Goal: Transaction & Acquisition: Purchase product/service

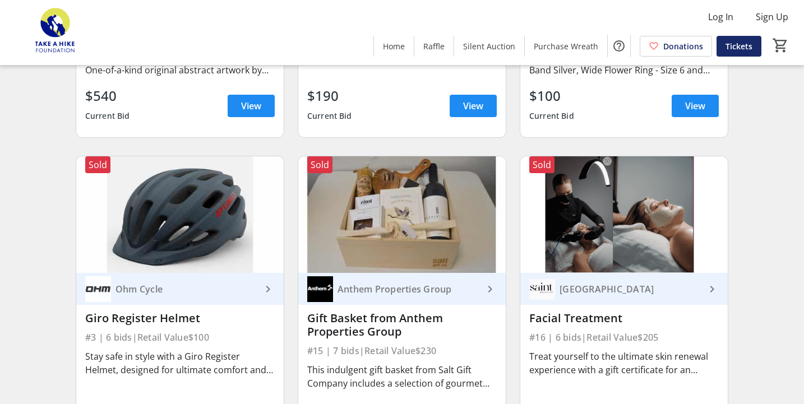
scroll to position [2191, 0]
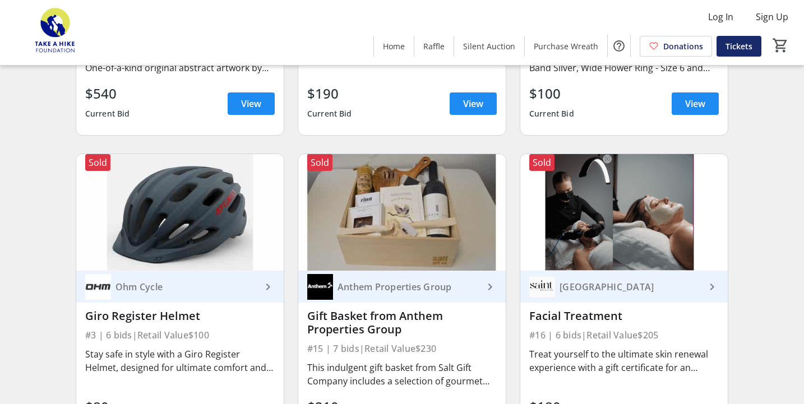
click at [623, 288] on div "[GEOGRAPHIC_DATA]" at bounding box center [630, 286] width 150 height 11
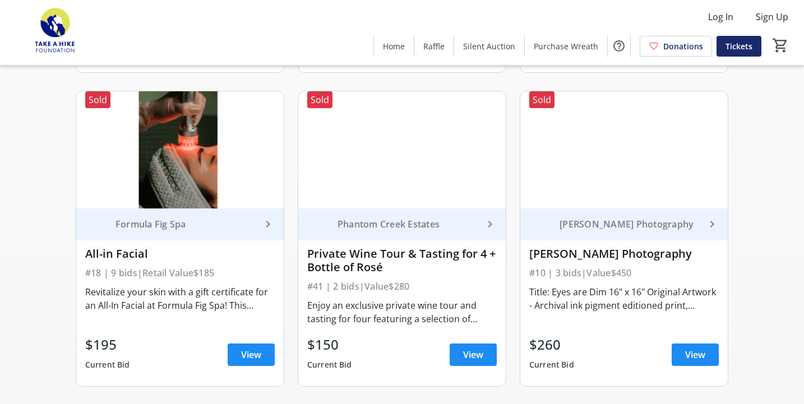
scroll to position [701, 0]
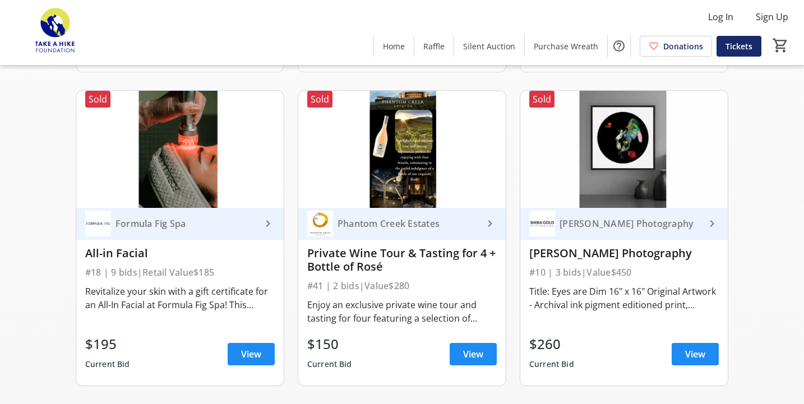
click at [136, 223] on div "Formula Fig Spa" at bounding box center [186, 223] width 150 height 11
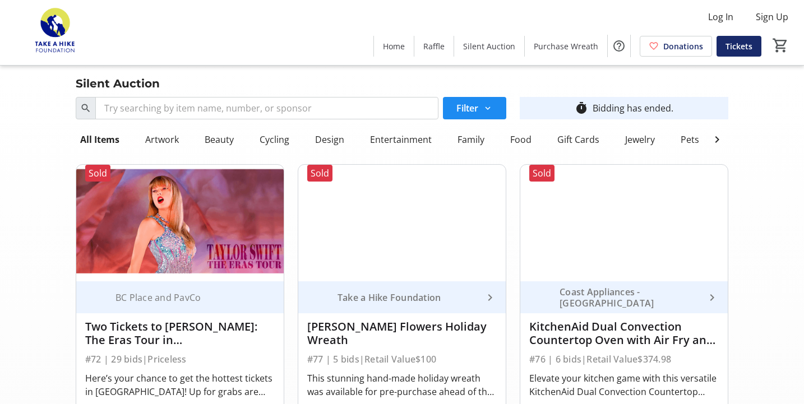
scroll to position [0, 0]
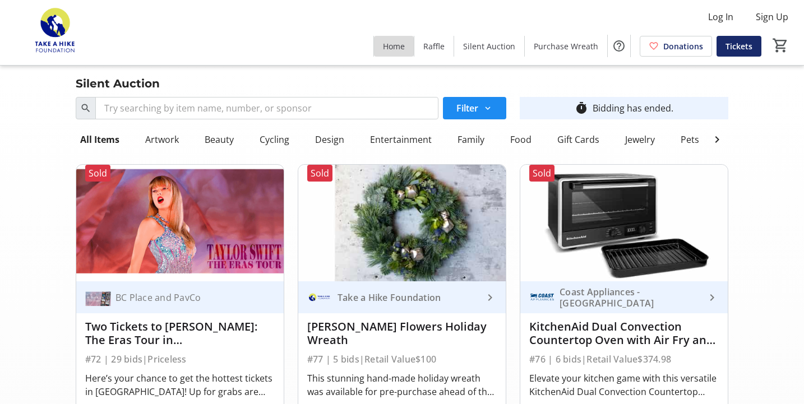
click at [402, 46] on span "Home" at bounding box center [394, 46] width 22 height 12
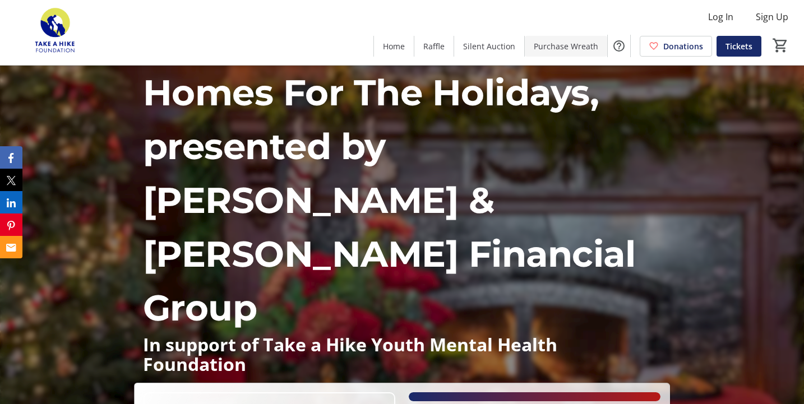
click at [559, 48] on span "Purchase Wreath" at bounding box center [566, 46] width 64 height 12
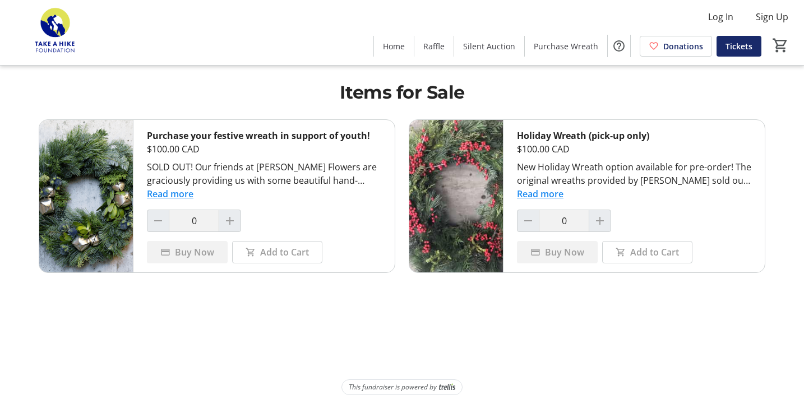
click at [528, 195] on button "Read more" at bounding box center [540, 193] width 47 height 13
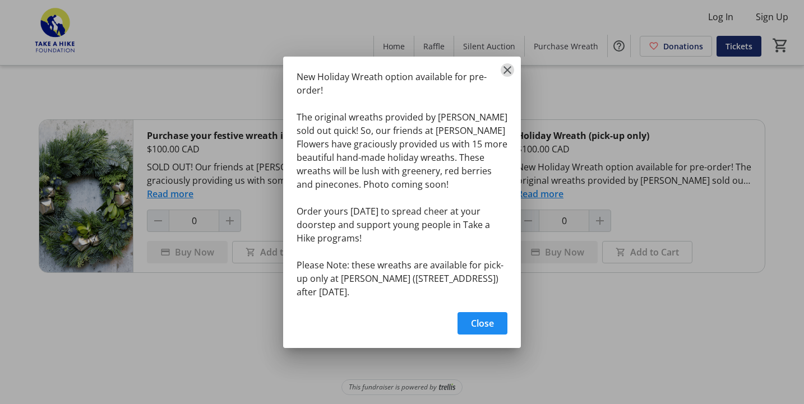
click at [509, 63] on mat-icon "Close" at bounding box center [507, 69] width 13 height 13
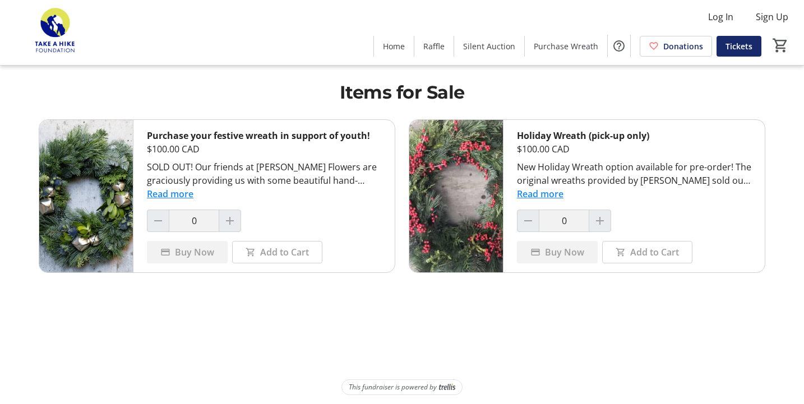
click at [275, 133] on div "Purchase your festive wreath in support of youth!" at bounding box center [264, 135] width 234 height 13
click at [115, 175] on img at bounding box center [86, 196] width 94 height 152
click at [155, 195] on button "Read more" at bounding box center [170, 193] width 47 height 13
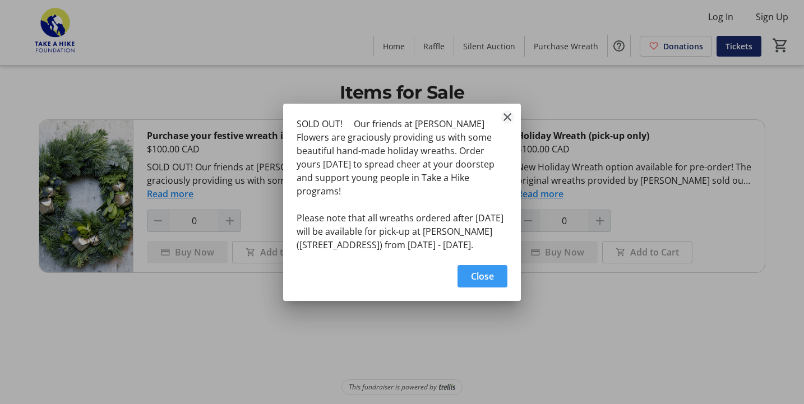
click at [507, 116] on mat-icon "Close" at bounding box center [507, 116] width 13 height 13
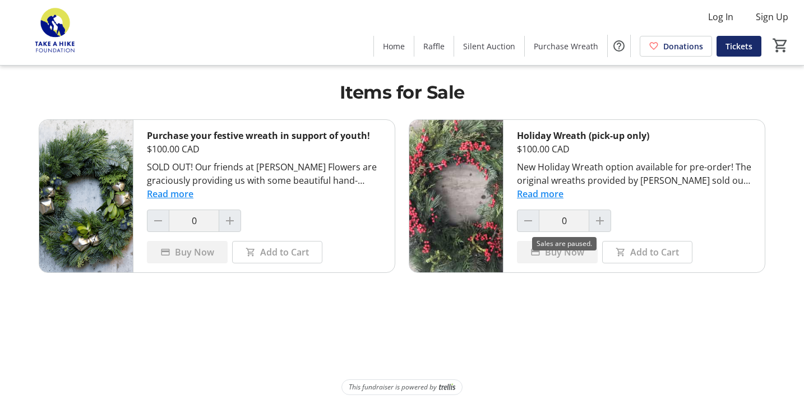
click at [599, 220] on div at bounding box center [600, 221] width 22 height 22
click at [554, 194] on button "Read more" at bounding box center [540, 193] width 47 height 13
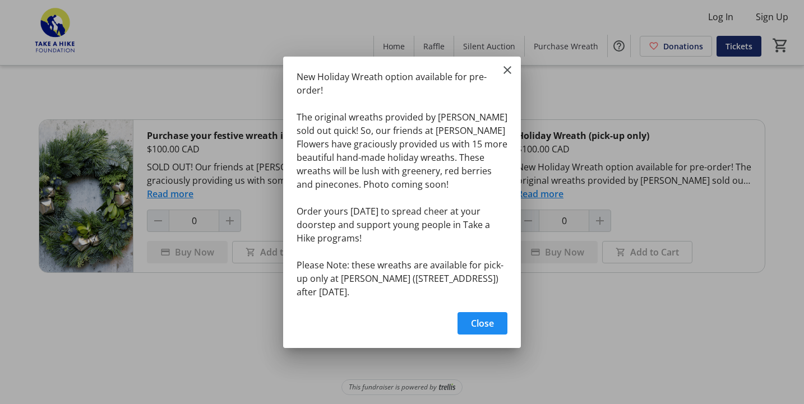
click at [583, 334] on div at bounding box center [402, 202] width 804 height 404
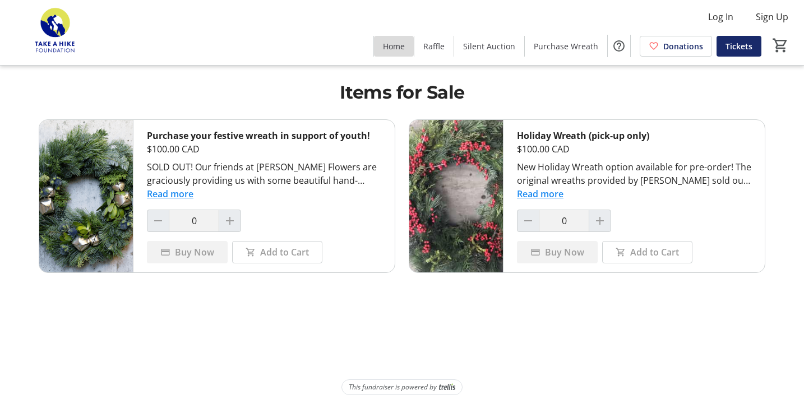
click at [405, 45] on span "Home" at bounding box center [394, 46] width 22 height 12
